Goal: Transaction & Acquisition: Book appointment/travel/reservation

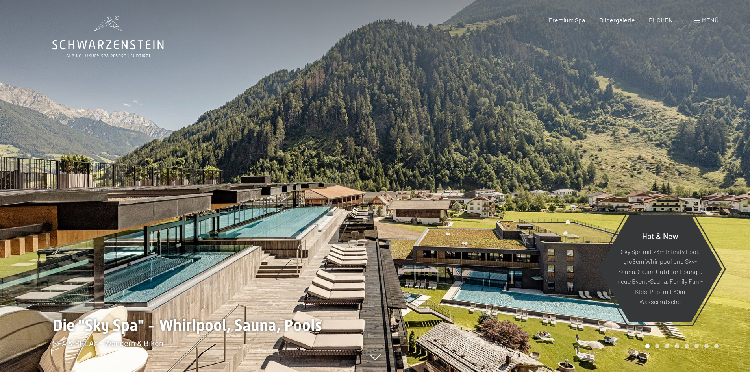
click at [702, 19] on span "Menü" at bounding box center [710, 19] width 17 height 7
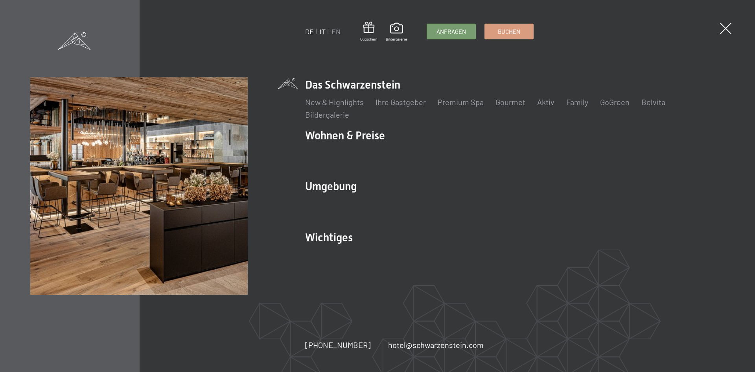
click at [322, 33] on link "IT" at bounding box center [323, 31] width 6 height 9
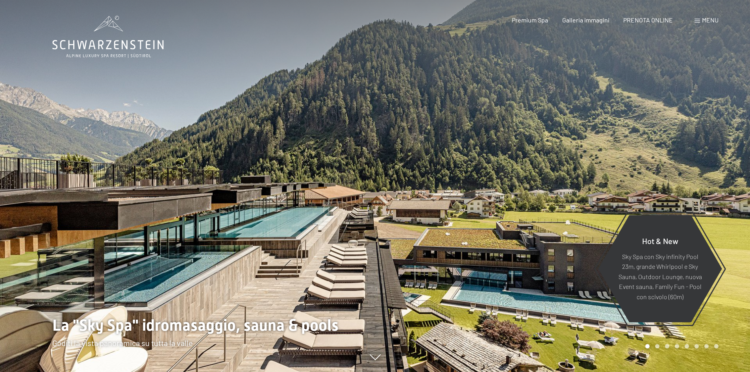
click at [707, 22] on span "Menu" at bounding box center [710, 19] width 17 height 7
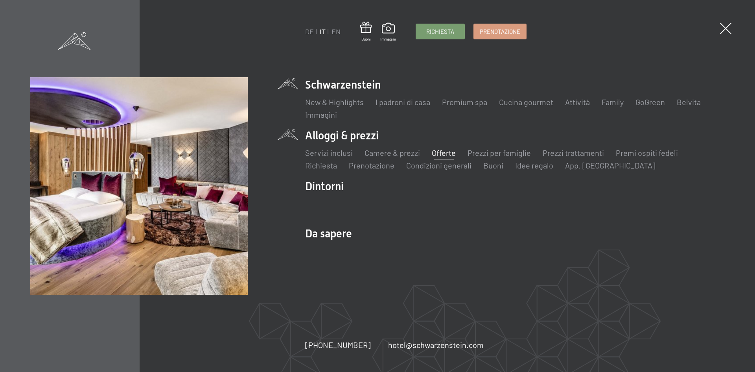
click at [436, 151] on link "Offerte" at bounding box center [444, 152] width 24 height 9
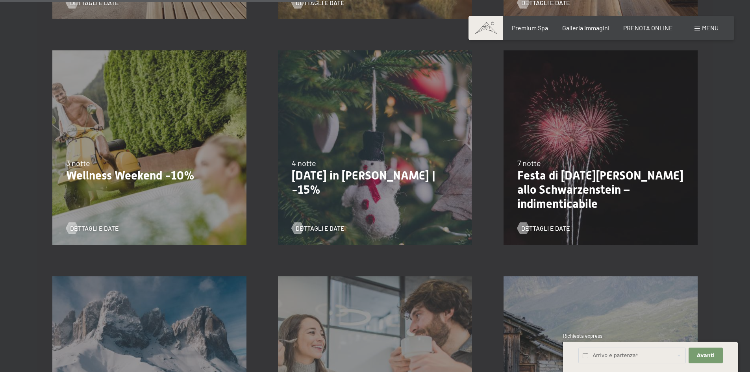
scroll to position [669, 0]
